Goal: Task Accomplishment & Management: Manage account settings

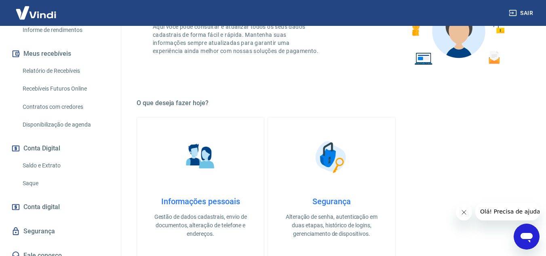
scroll to position [175, 0]
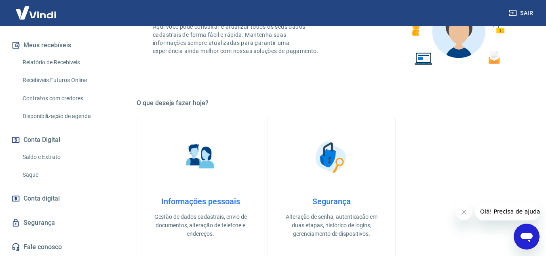
drag, startPoint x: 55, startPoint y: 156, endPoint x: 76, endPoint y: 165, distance: 22.5
click at [55, 156] on link "Saldo e Extrato" at bounding box center [65, 157] width 92 height 17
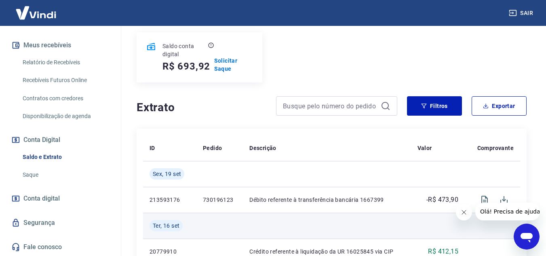
scroll to position [81, 0]
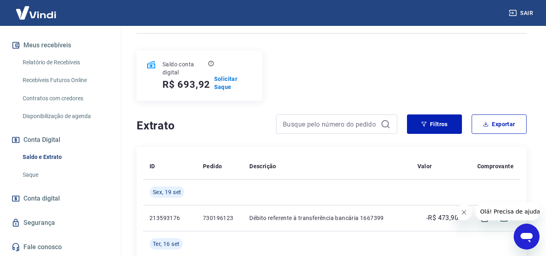
click at [57, 80] on link "Recebíveis Futuros Online" at bounding box center [65, 80] width 92 height 17
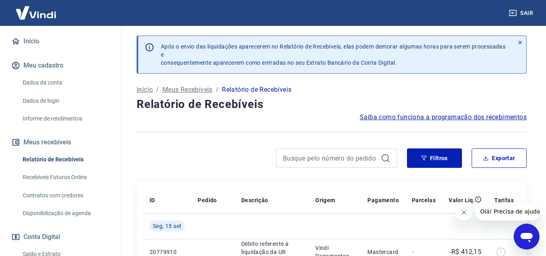
scroll to position [81, 0]
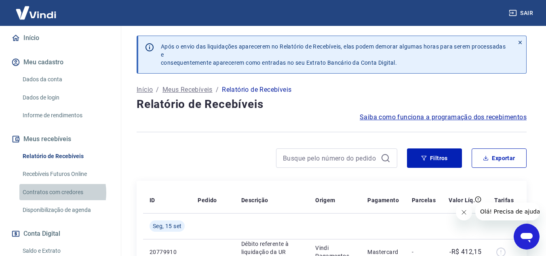
click at [54, 192] on link "Contratos com credores" at bounding box center [65, 192] width 92 height 17
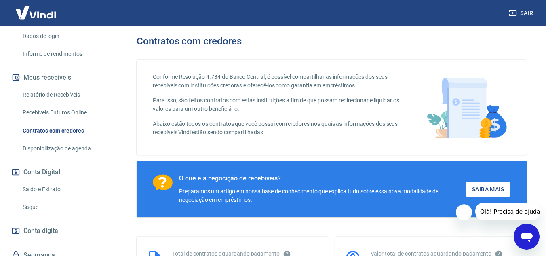
scroll to position [162, 0]
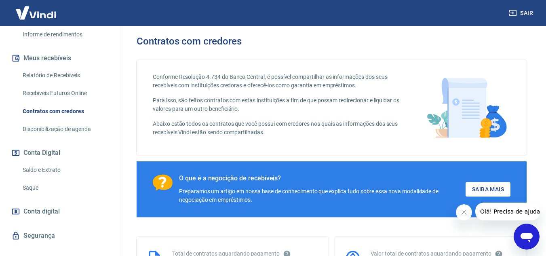
click at [28, 185] on link "Saque" at bounding box center [65, 188] width 92 height 17
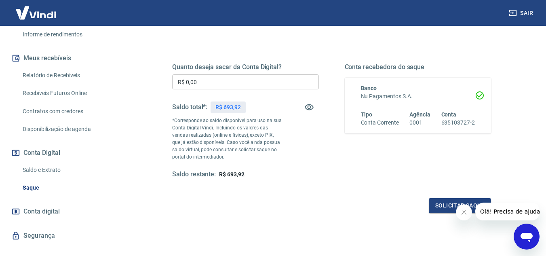
scroll to position [40, 0]
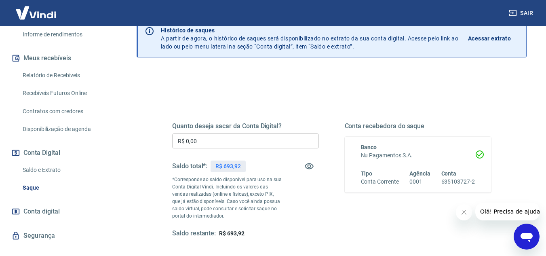
click at [226, 143] on input "R$ 0,00" at bounding box center [245, 140] width 147 height 15
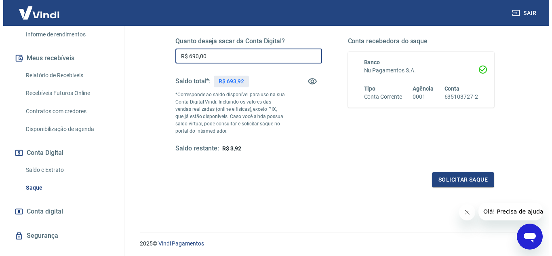
scroll to position [111, 0]
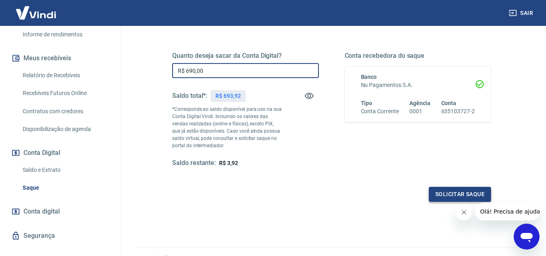
type input "R$ 690,00"
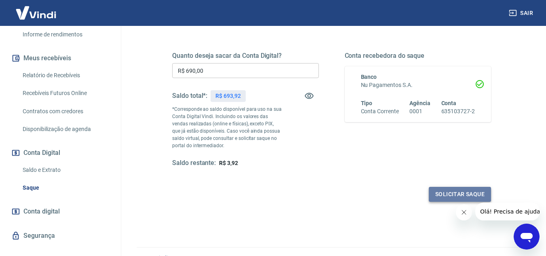
click at [461, 196] on button "Solicitar saque" at bounding box center [460, 194] width 62 height 15
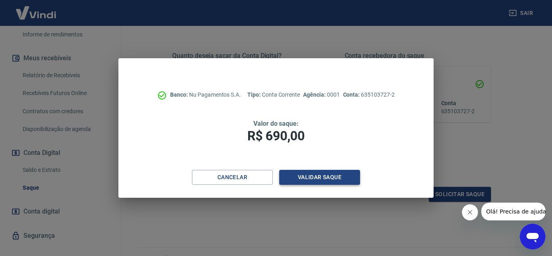
click at [317, 177] on button "Validar saque" at bounding box center [319, 177] width 81 height 15
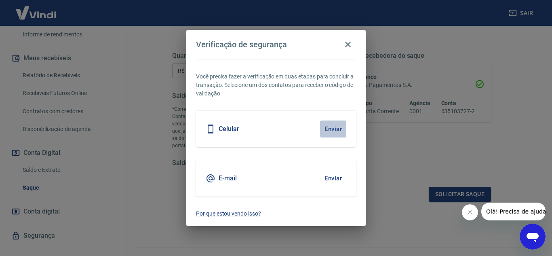
click at [332, 129] on button "Enviar" at bounding box center [333, 129] width 26 height 17
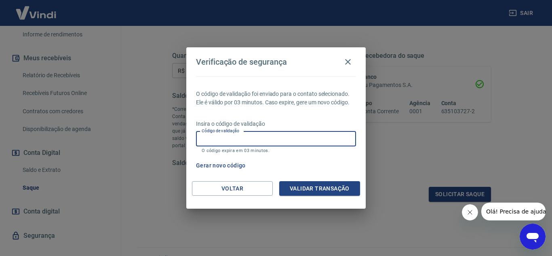
click at [276, 140] on input "Código de validação" at bounding box center [276, 138] width 160 height 15
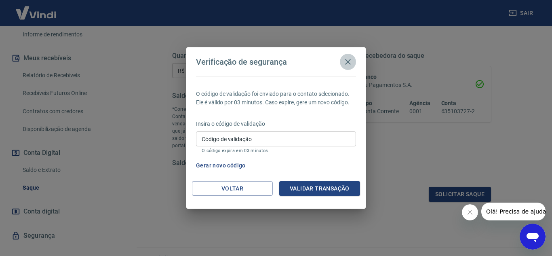
click at [350, 60] on icon "button" at bounding box center [348, 62] width 6 height 6
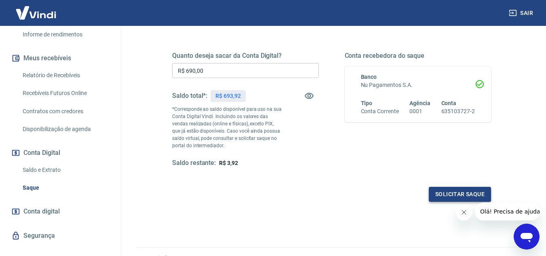
click at [434, 191] on button "Solicitar saque" at bounding box center [460, 194] width 62 height 15
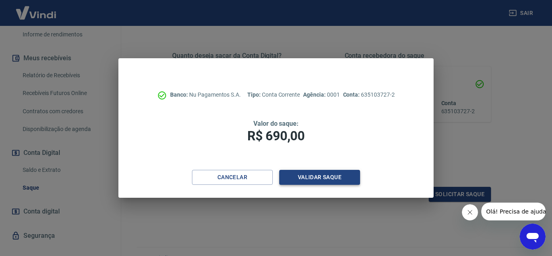
click at [300, 174] on button "Validar saque" at bounding box center [319, 177] width 81 height 15
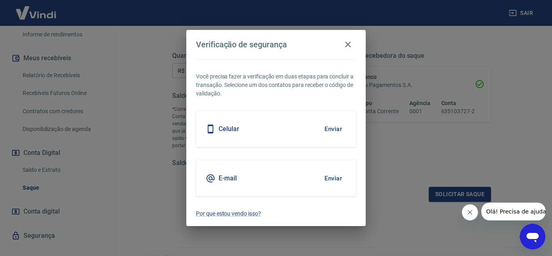
click at [333, 178] on button "Enviar" at bounding box center [333, 178] width 26 height 17
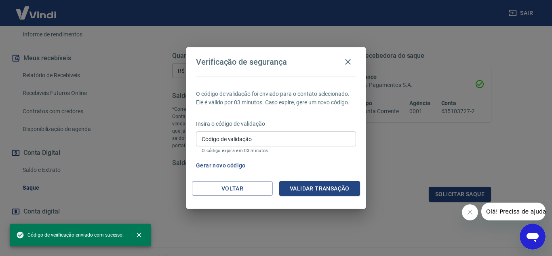
click at [249, 141] on input "Código de validação" at bounding box center [276, 138] width 160 height 15
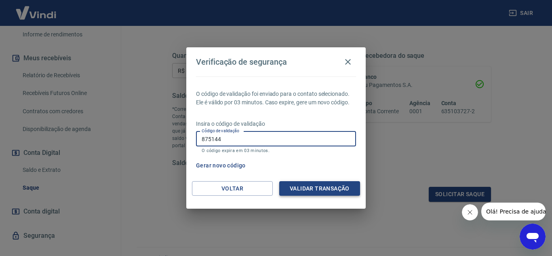
type input "875144"
click at [297, 193] on button "Validar transação" at bounding box center [319, 188] width 81 height 15
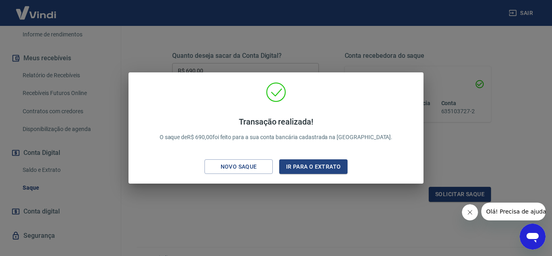
click at [290, 192] on div "Transação realizada! O saque de R$ 690,00 foi feito para a sua conta bancária c…" at bounding box center [276, 128] width 552 height 256
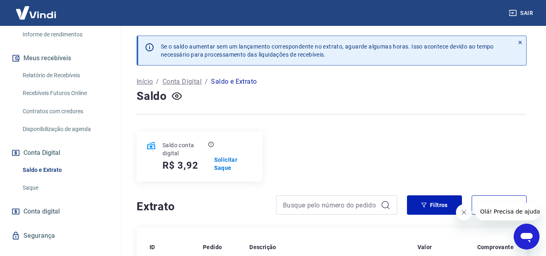
scroll to position [175, 0]
